Goal: Contribute content

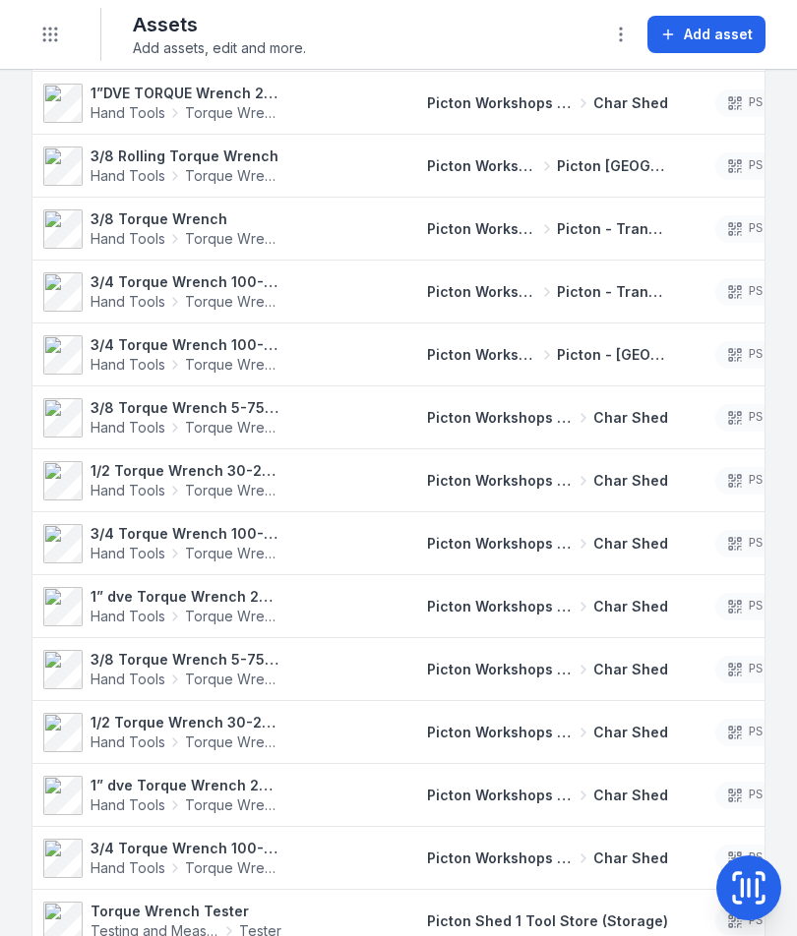
scroll to position [0, 37]
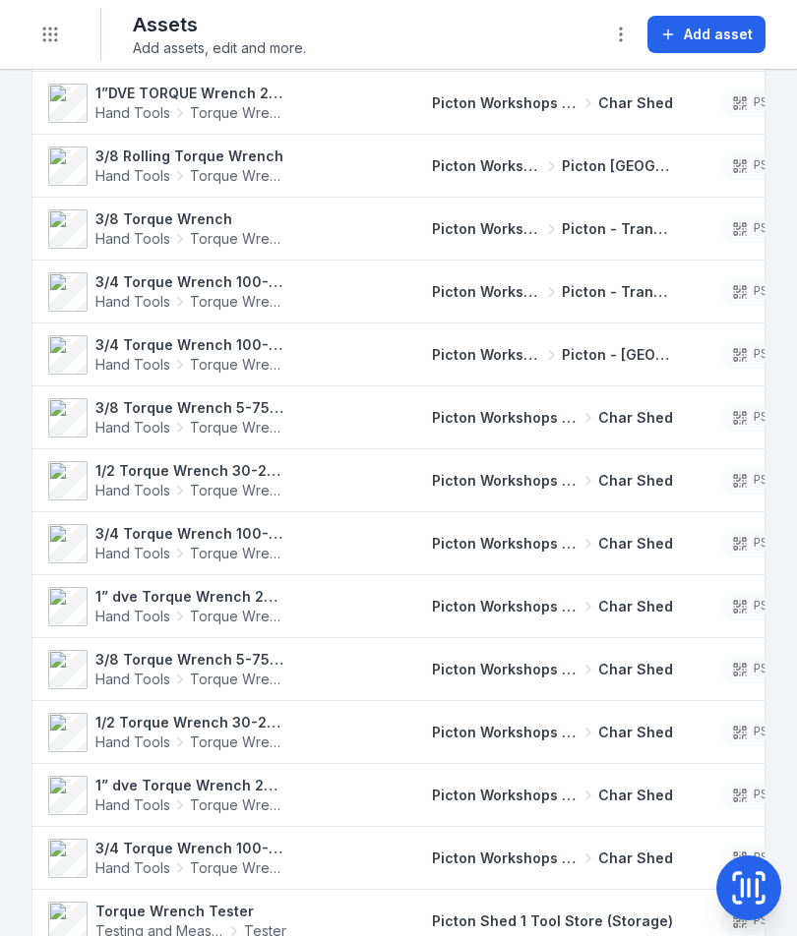
click at [117, 620] on span "Hand Tools" at bounding box center [132, 617] width 75 height 20
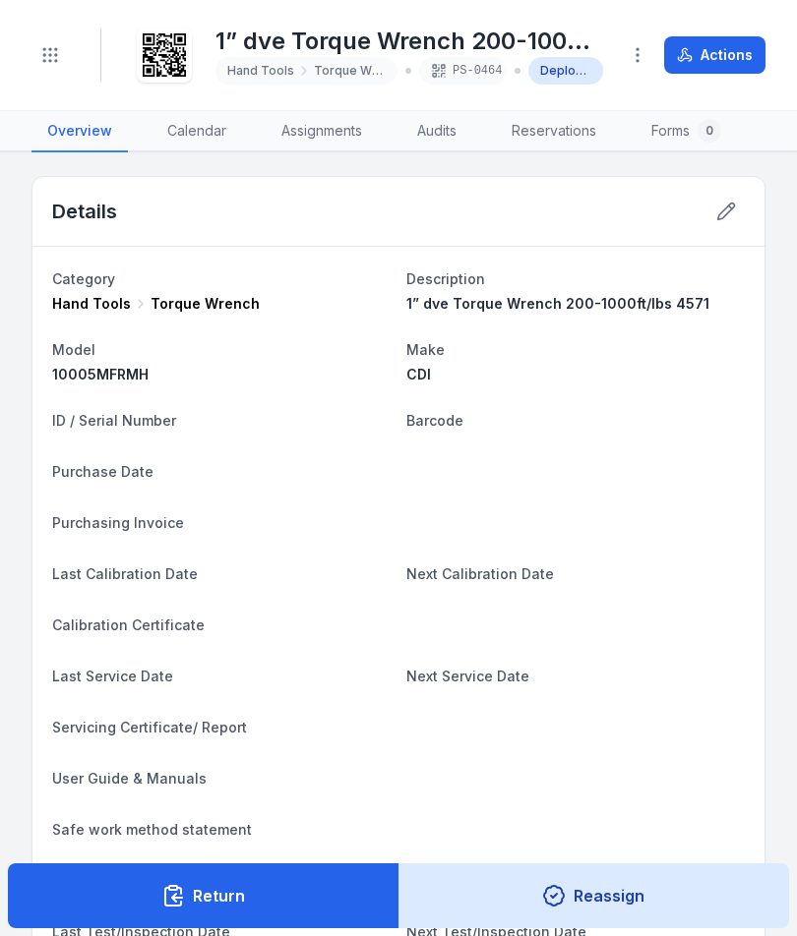
click at [727, 221] on button at bounding box center [725, 211] width 37 height 37
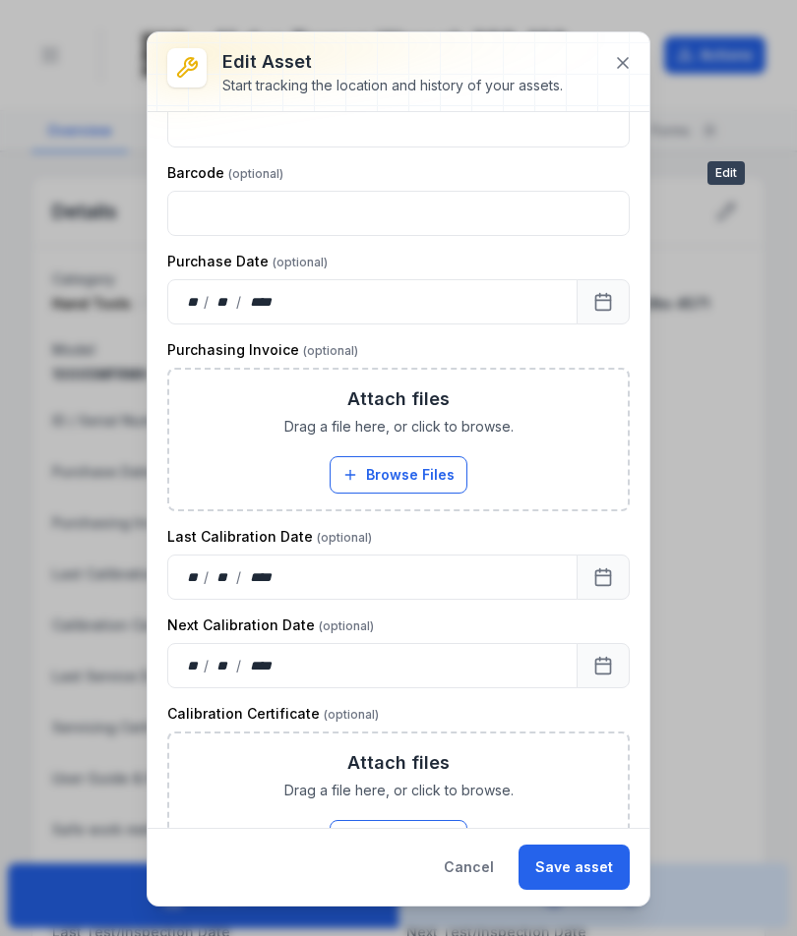
scroll to position [460, 0]
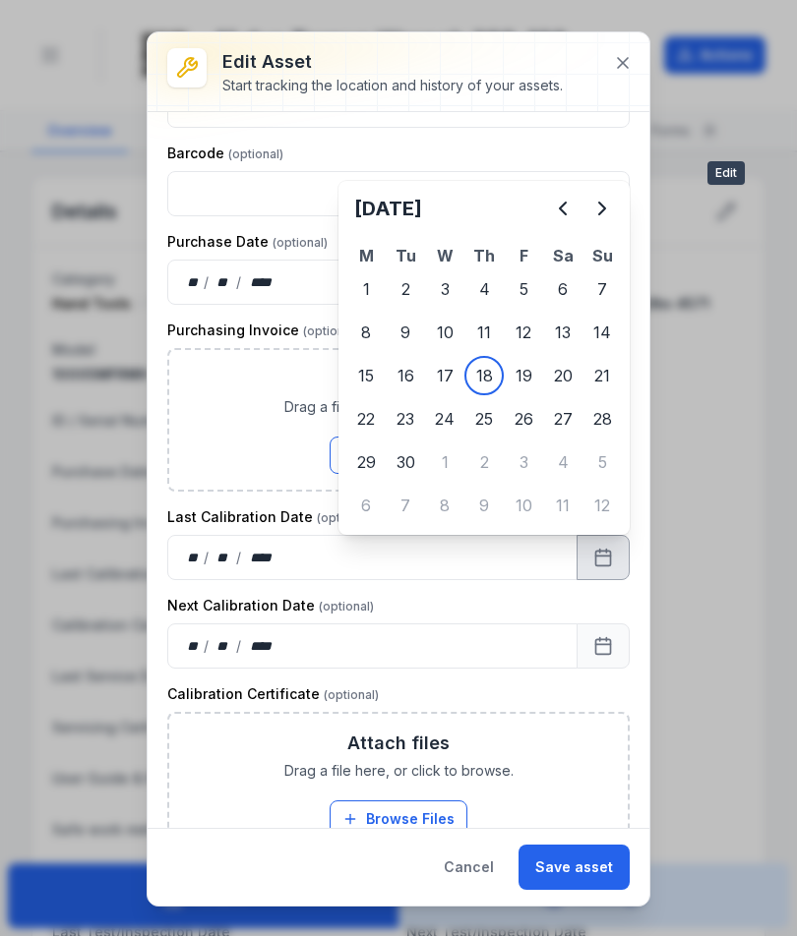
click at [566, 203] on icon "Previous" at bounding box center [563, 209] width 6 height 12
click at [565, 202] on icon "Previous" at bounding box center [563, 209] width 24 height 24
click at [568, 201] on icon "Previous" at bounding box center [563, 209] width 24 height 24
click at [565, 208] on icon "Previous" at bounding box center [563, 209] width 24 height 24
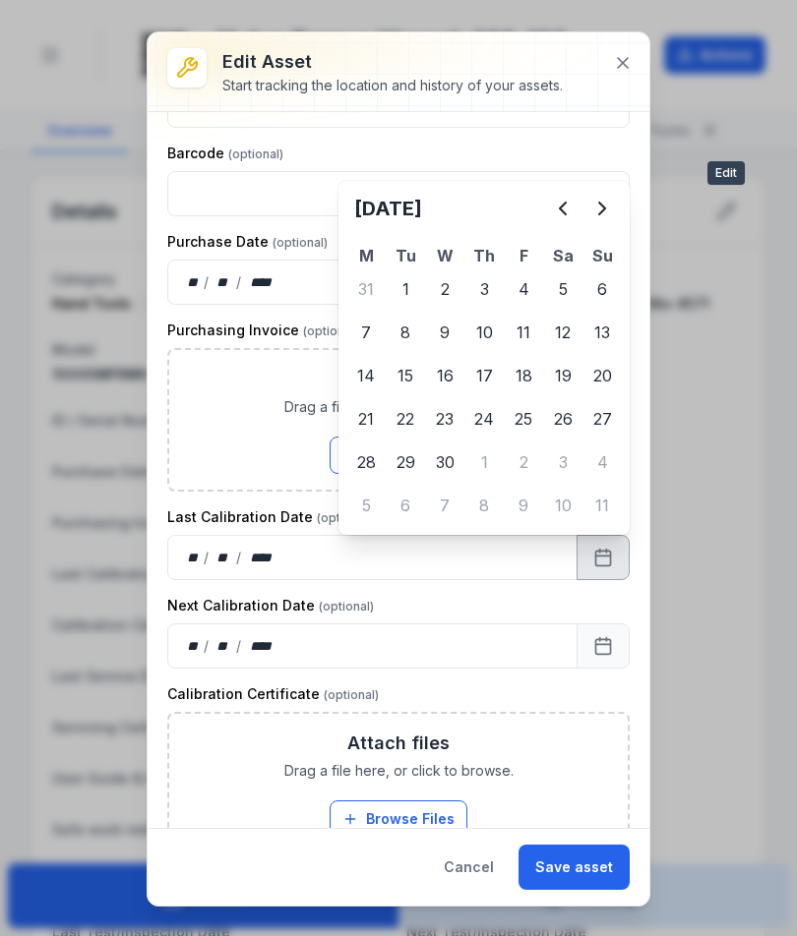
click at [564, 207] on icon "Previous" at bounding box center [563, 209] width 24 height 24
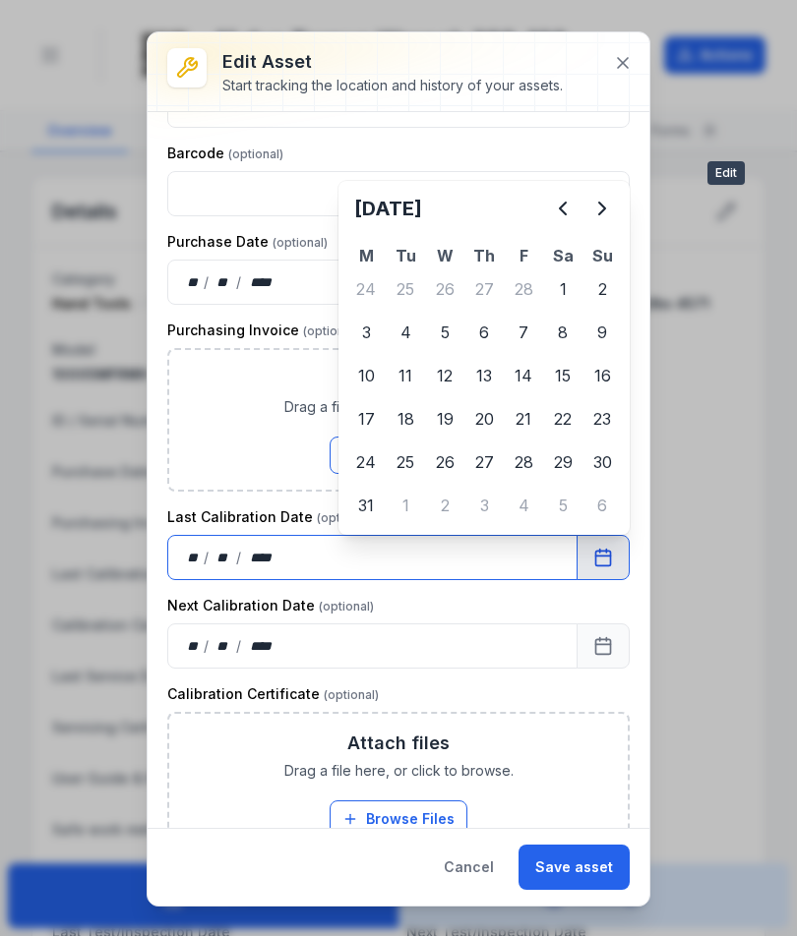
click at [365, 423] on div "Attach files Drag a file here, or click to browse. Browse Files Take Photos" at bounding box center [398, 420] width 458 height 140
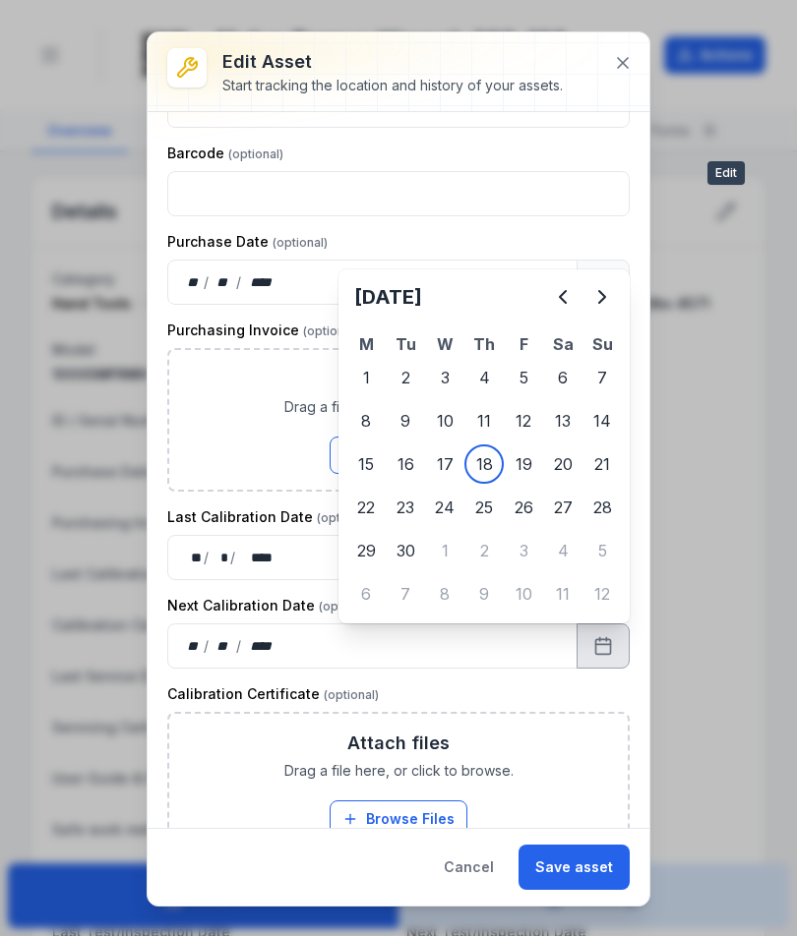
click at [455, 472] on button "Browse Files" at bounding box center [398, 455] width 138 height 37
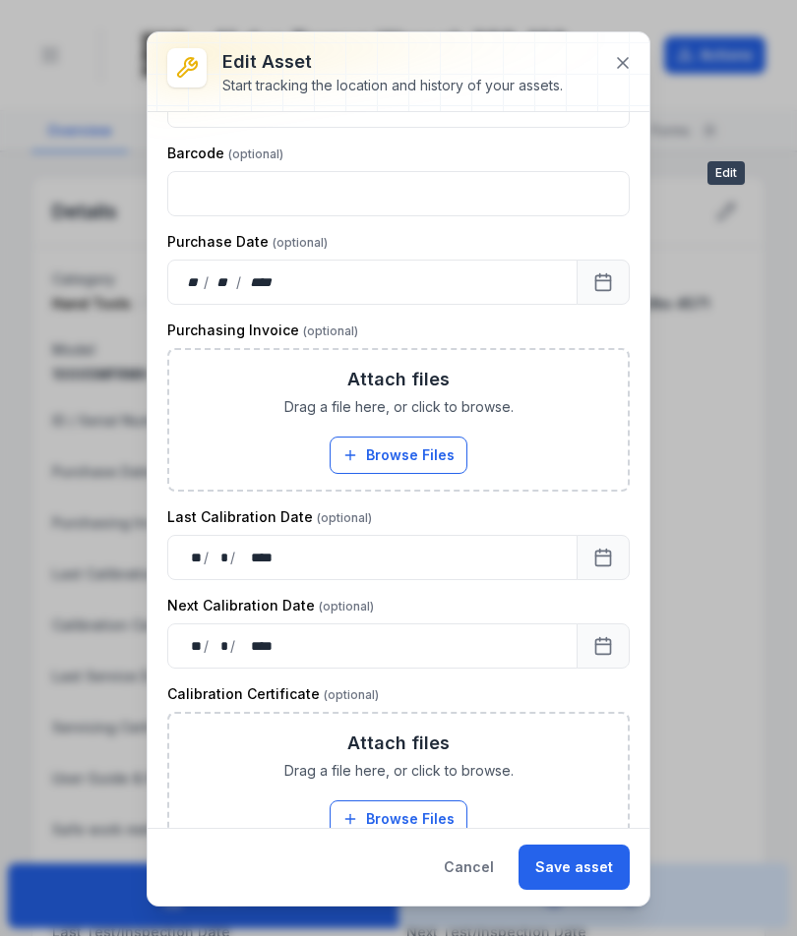
click at [606, 819] on div "Attach files Drag a file here, or click to browse. Browse Files Take Photos" at bounding box center [398, 784] width 458 height 140
click at [609, 864] on button "Save asset" at bounding box center [573, 867] width 111 height 45
